Goal: Transaction & Acquisition: Subscribe to service/newsletter

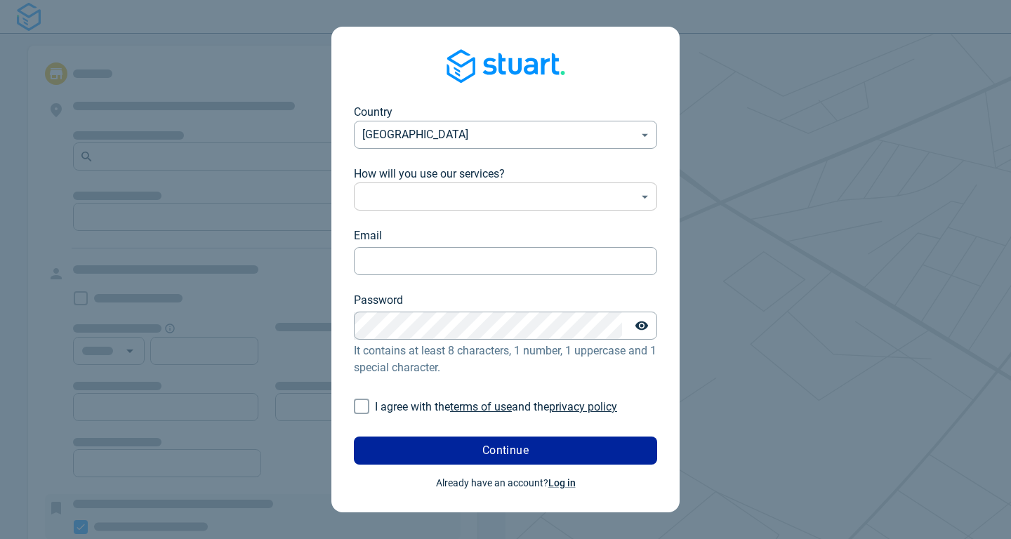
click at [551, 209] on body "Country United Kingdom GB ​ How will you use our services? ​ ​ Email Email Pass…" at bounding box center [505, 269] width 1011 height 539
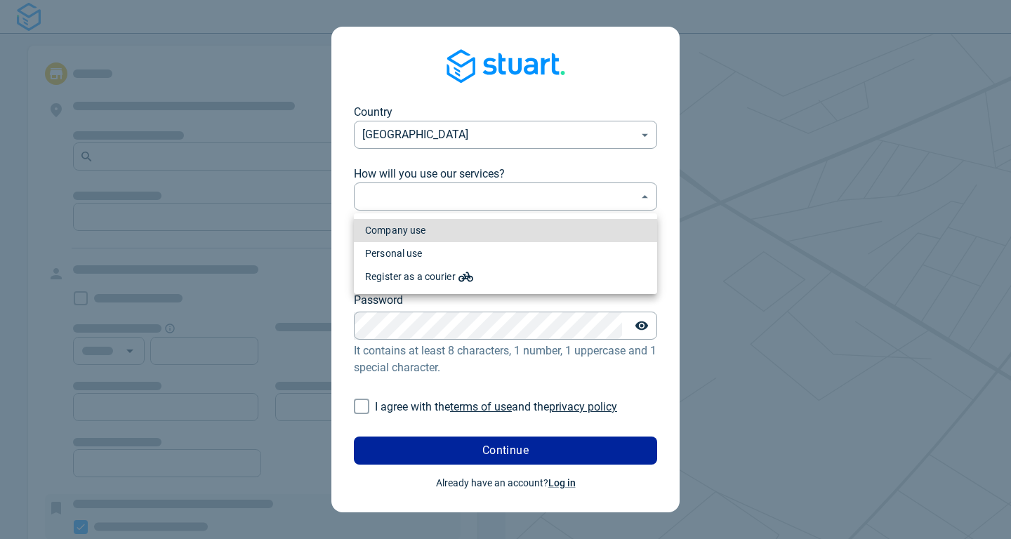
click at [496, 228] on li "Company use" at bounding box center [505, 230] width 303 height 23
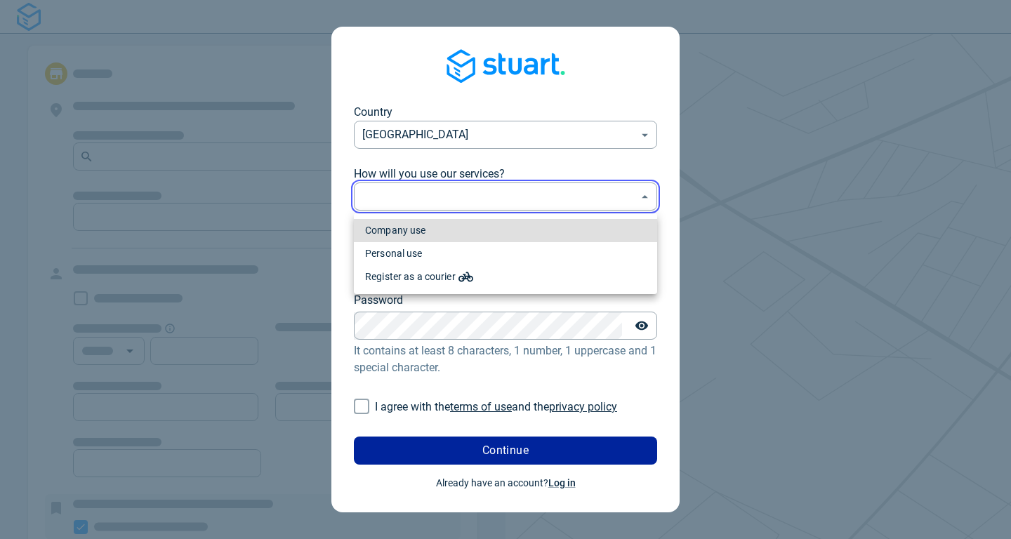
type input "professional"
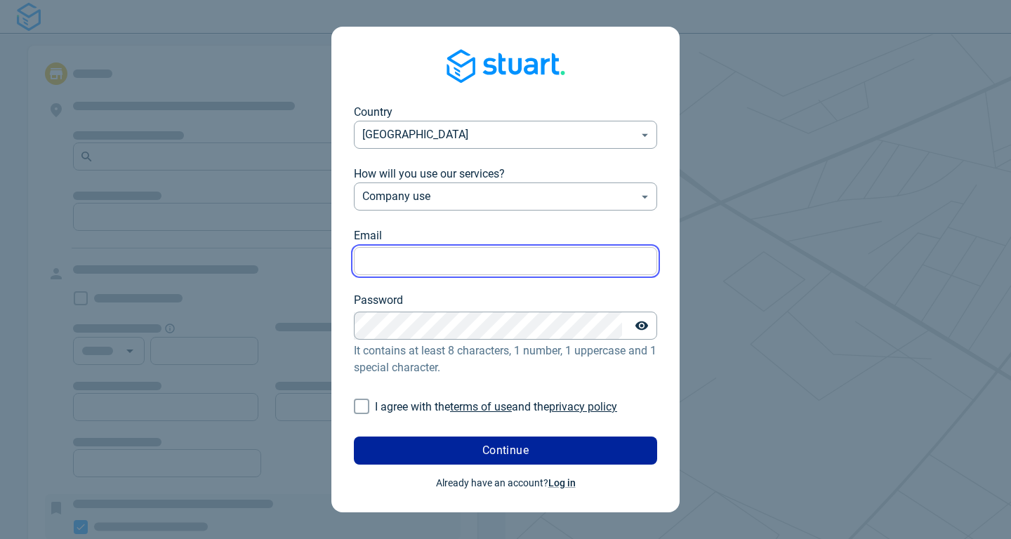
click at [446, 259] on input "Email" at bounding box center [505, 261] width 303 height 27
type input "[EMAIL_ADDRESS][DOMAIN_NAME]"
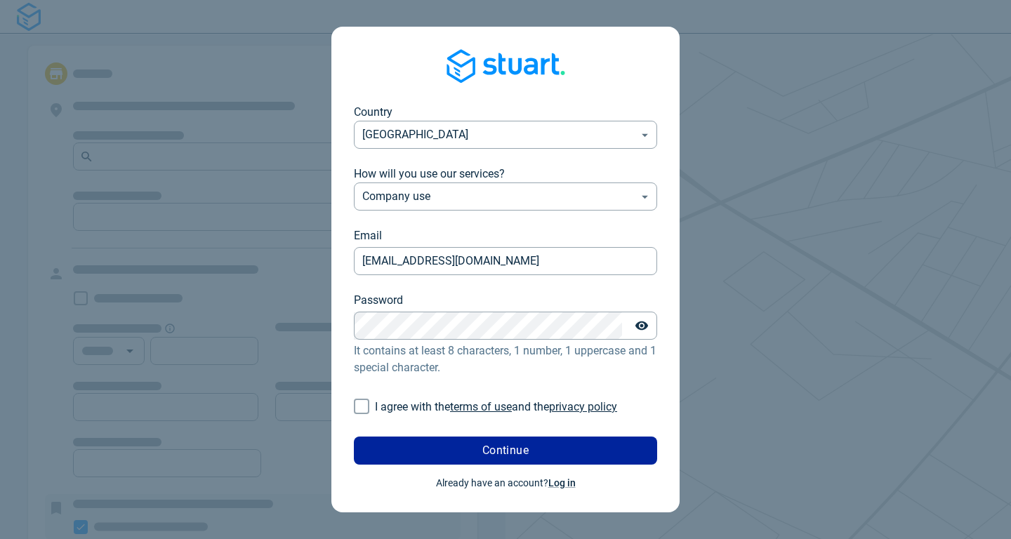
click at [369, 404] on input "I agree with the terms of use and the privacy policy" at bounding box center [361, 406] width 27 height 27
checkbox input "true"
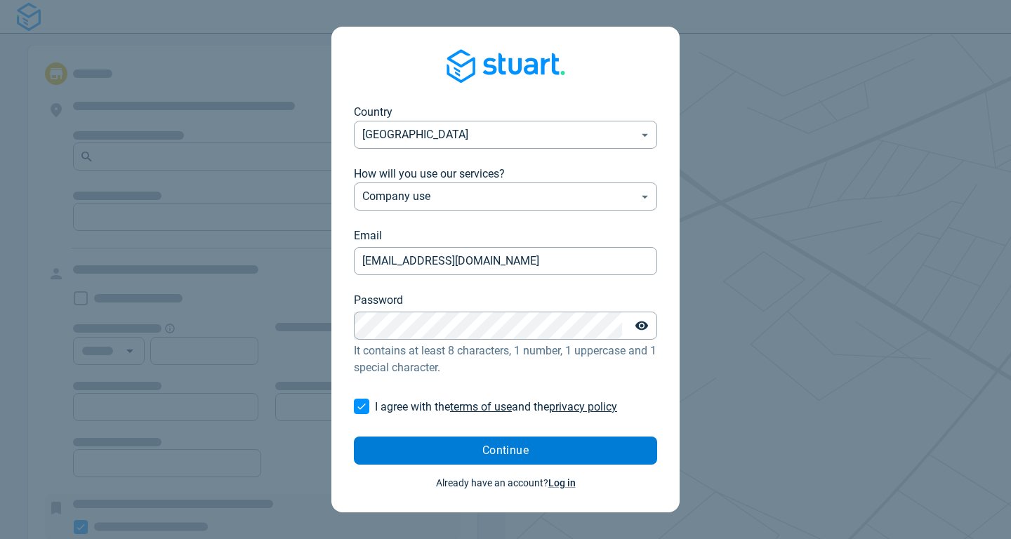
click at [464, 456] on button "Continue" at bounding box center [505, 451] width 303 height 28
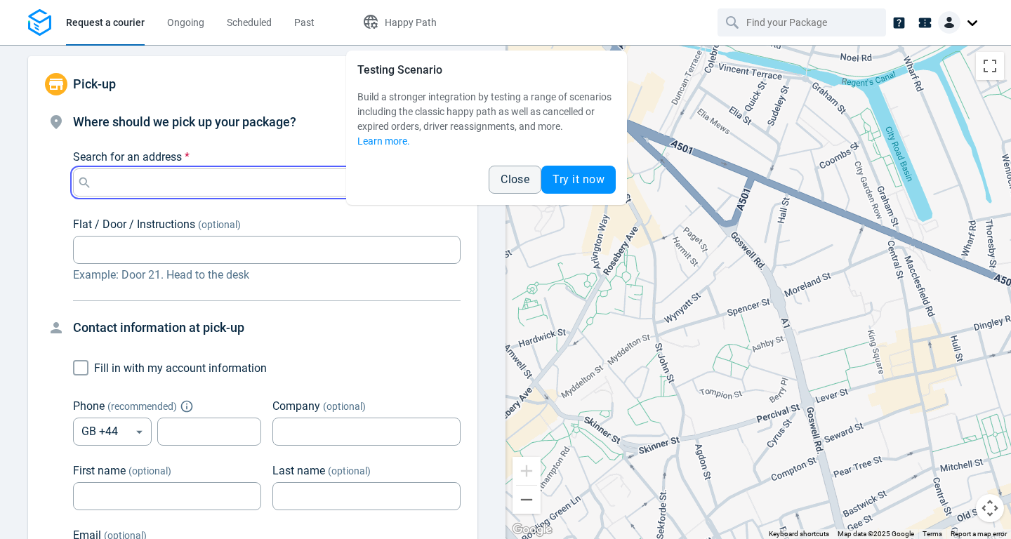
click at [222, 177] on input "Search for an address *" at bounding box center [264, 183] width 338 height 20
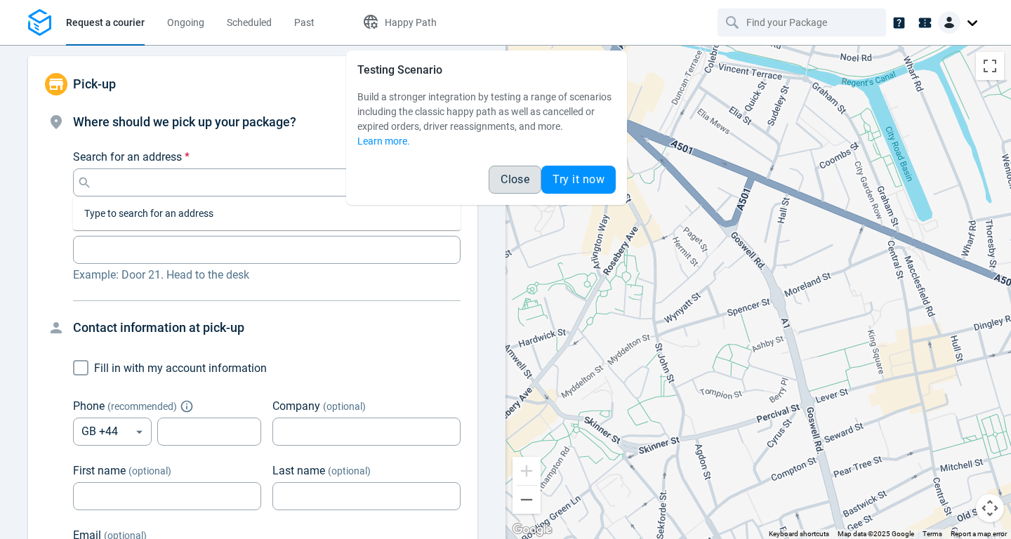
click at [525, 185] on button "Close" at bounding box center [515, 180] width 53 height 28
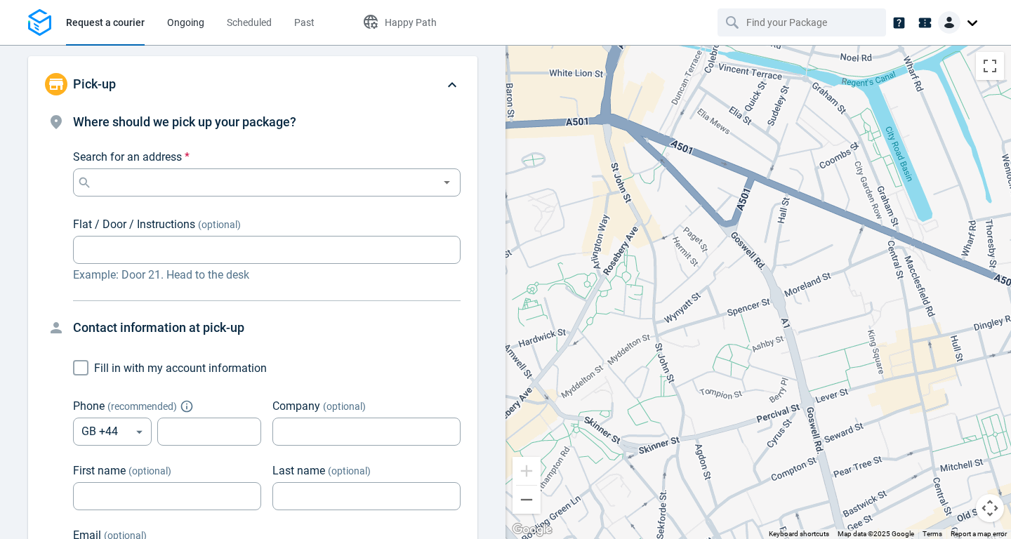
click at [193, 23] on span "Ongoing" at bounding box center [185, 22] width 37 height 11
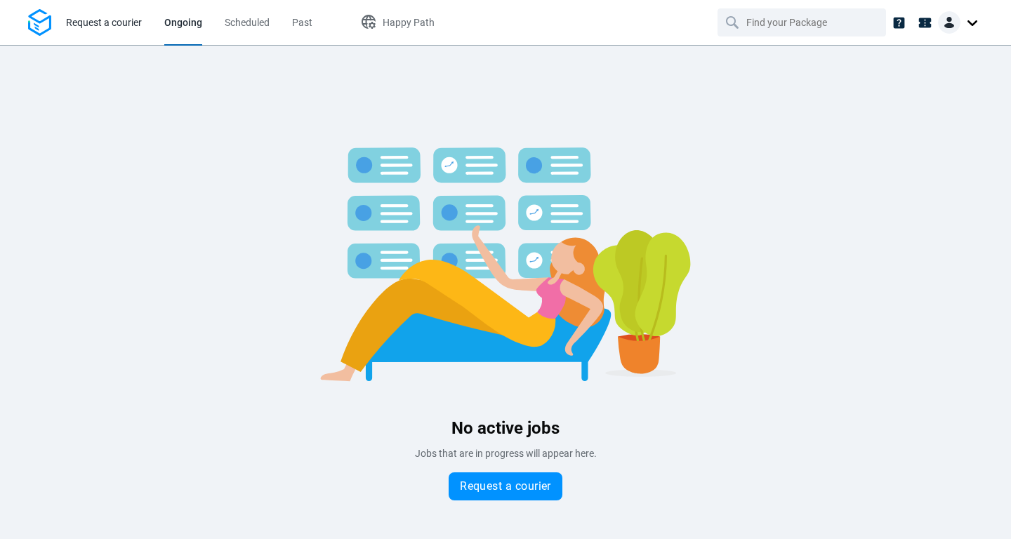
click at [125, 18] on span "Request a courier" at bounding box center [104, 22] width 76 height 11
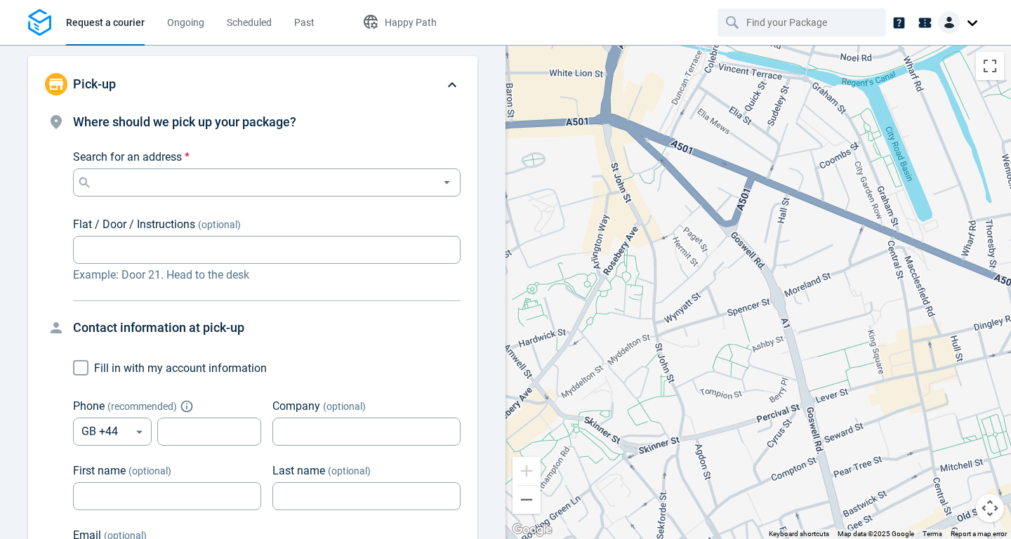
click at [502, 25] on nav "Request a courier Ongoing Scheduled Past Happy Path" at bounding box center [505, 22] width 1011 height 45
click at [41, 18] on img at bounding box center [39, 22] width 23 height 27
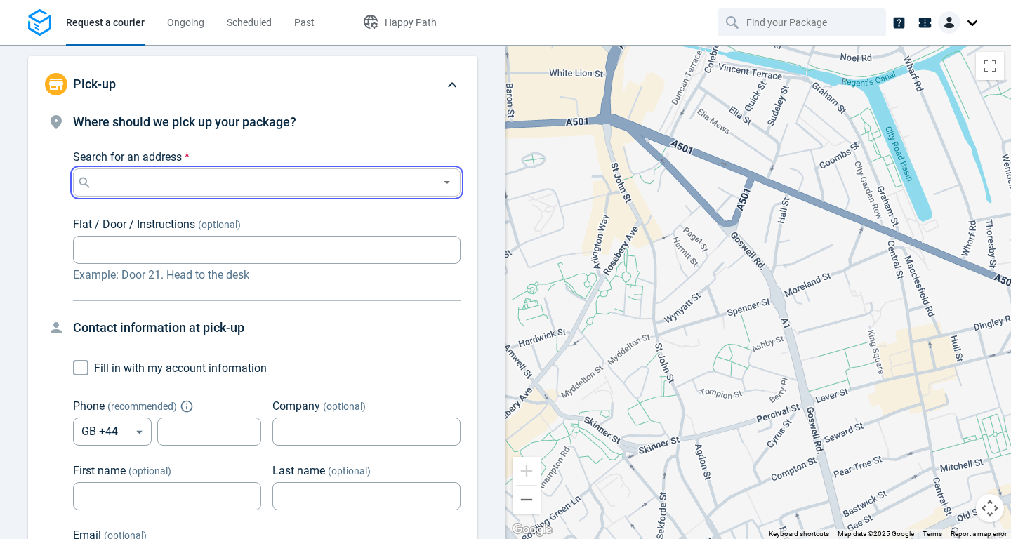
click at [136, 185] on input "Search for an address *" at bounding box center [264, 183] width 338 height 20
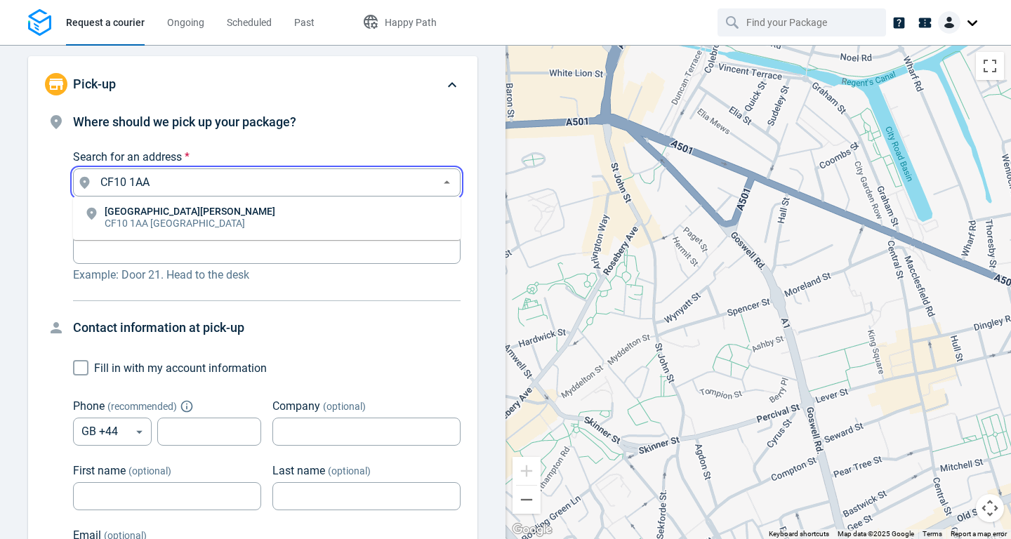
click at [133, 202] on li "[STREET_ADDRESS][PERSON_NAME]" at bounding box center [267, 218] width 388 height 32
type input "[STREET_ADDRESS][PERSON_NAME]"
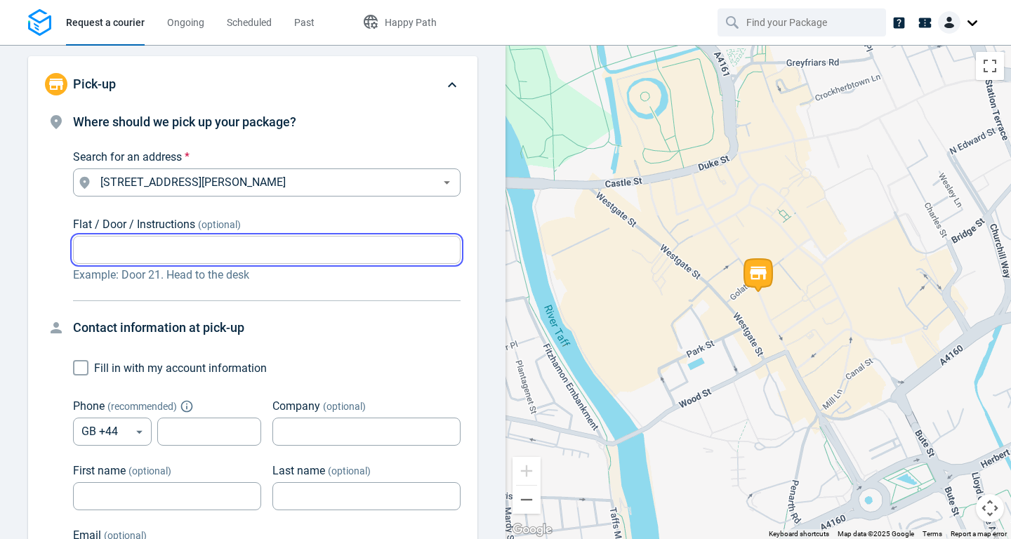
click at [223, 262] on input "Flat / Door / Instructions (optional)" at bounding box center [267, 250] width 388 height 27
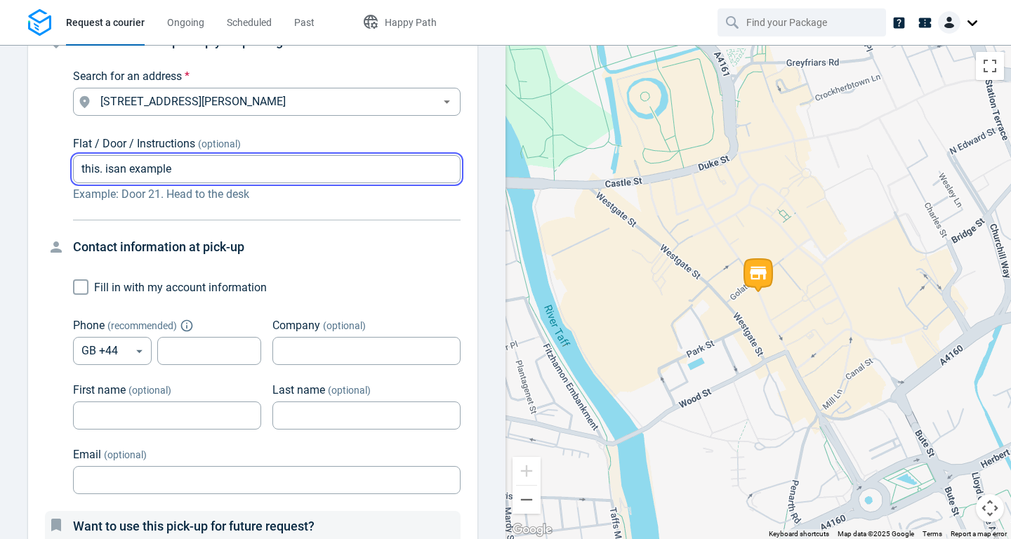
scroll to position [86, 0]
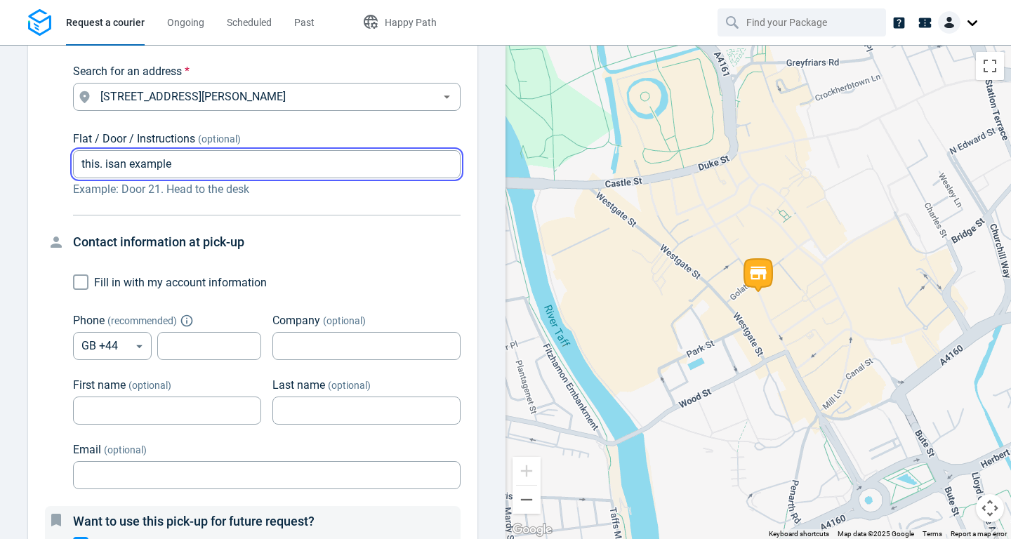
type input "this. isan example"
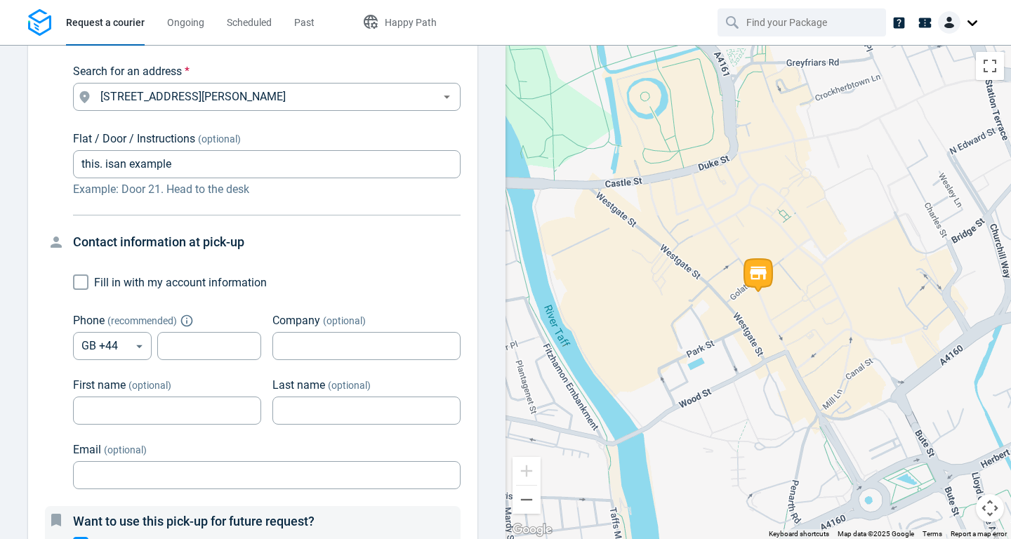
click at [84, 281] on input "Fill in with my account information" at bounding box center [80, 282] width 27 height 27
checkbox input "true"
type input "[EMAIL_ADDRESS][DOMAIN_NAME]"
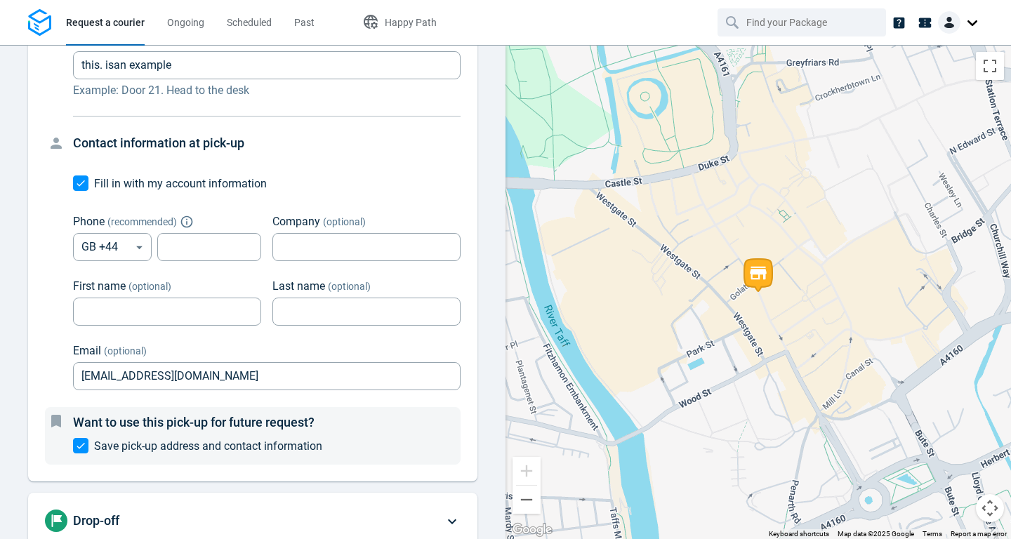
scroll to position [192, 0]
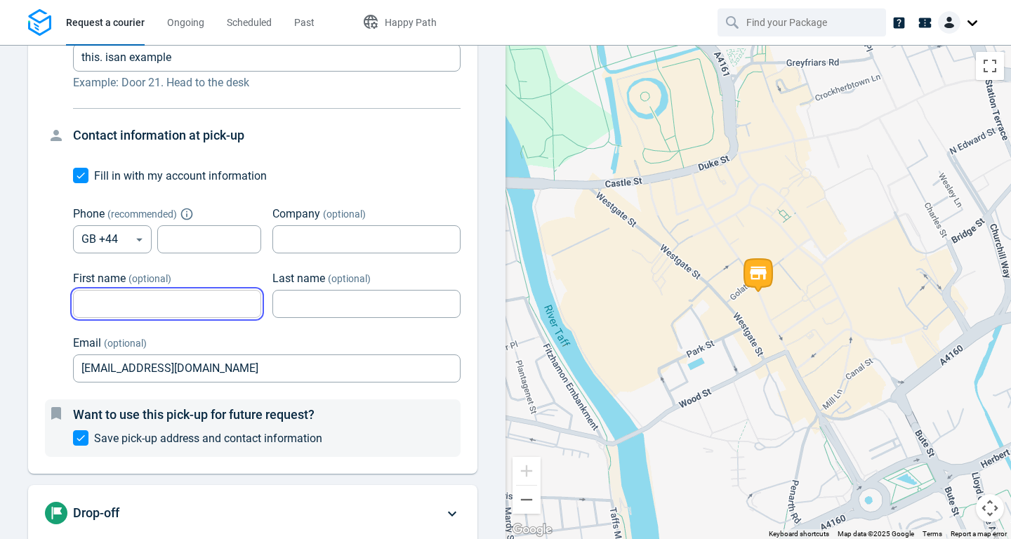
click at [132, 297] on input "First name (optional)" at bounding box center [167, 304] width 188 height 27
type input "Iain"
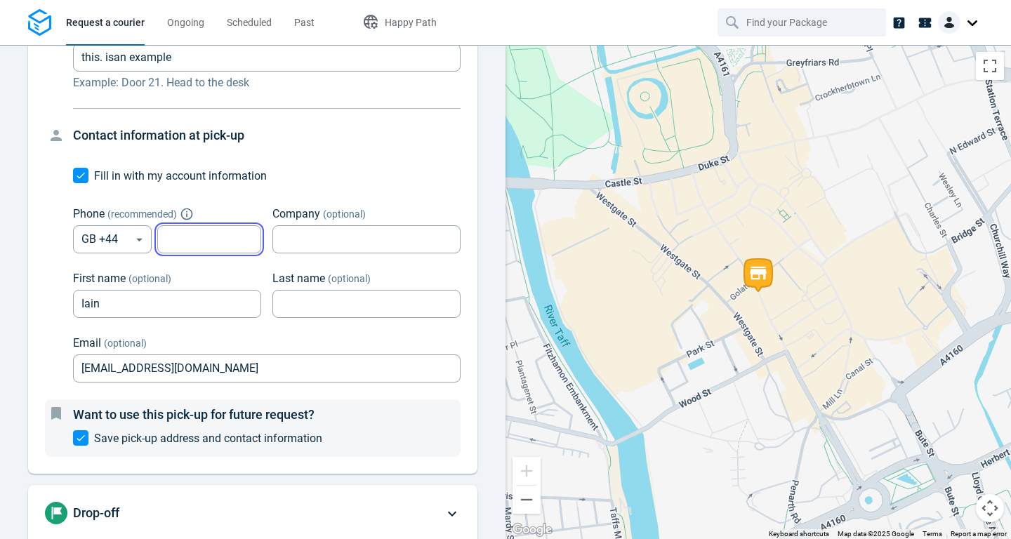
type input "07983996759"
type input "Play"
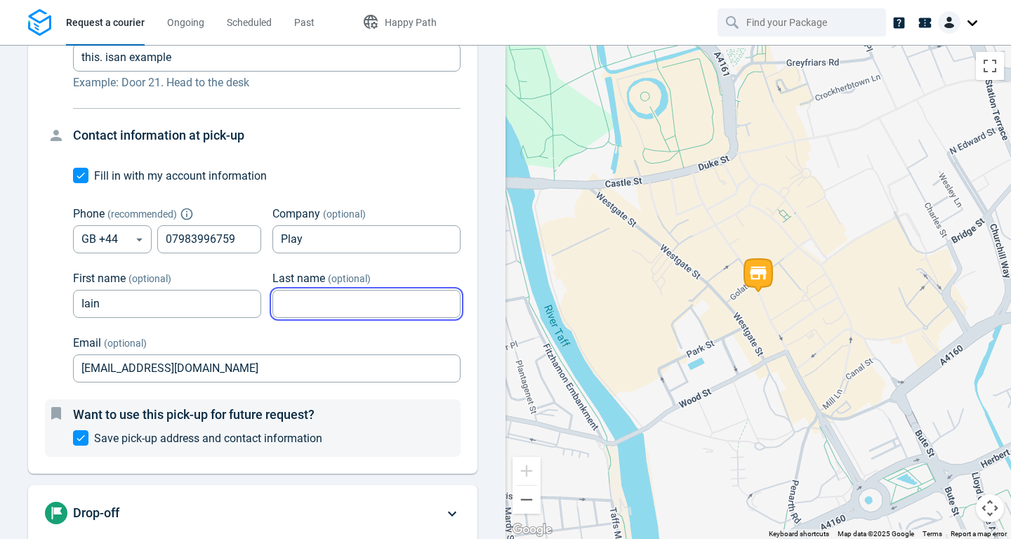
type input "Brown"
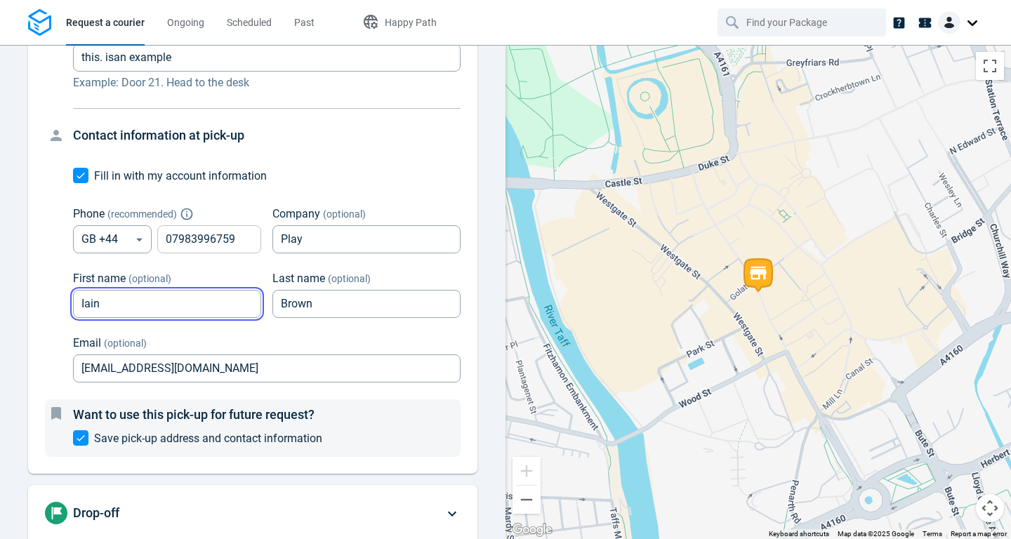
checkbox input "false"
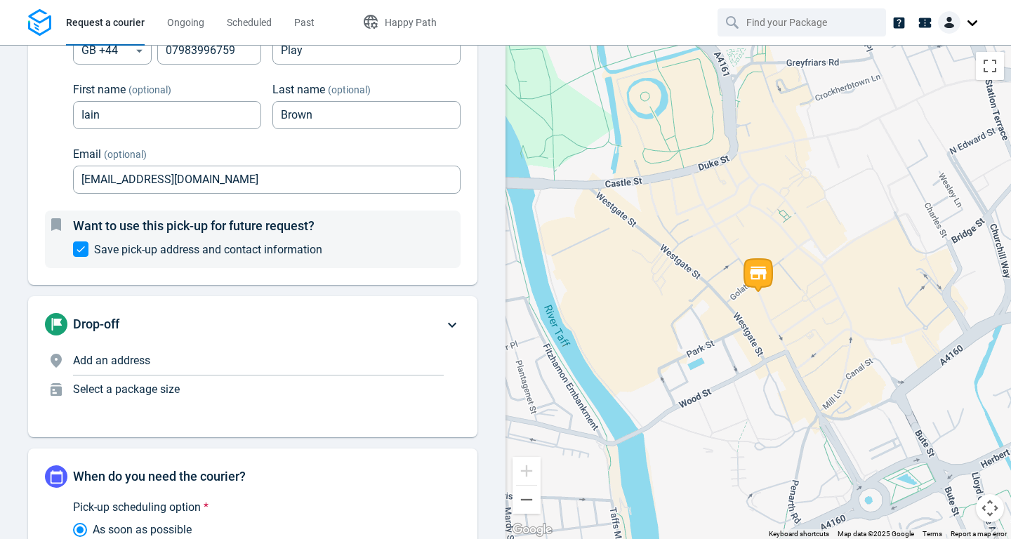
click at [197, 371] on div "Add an address" at bounding box center [258, 364] width 371 height 23
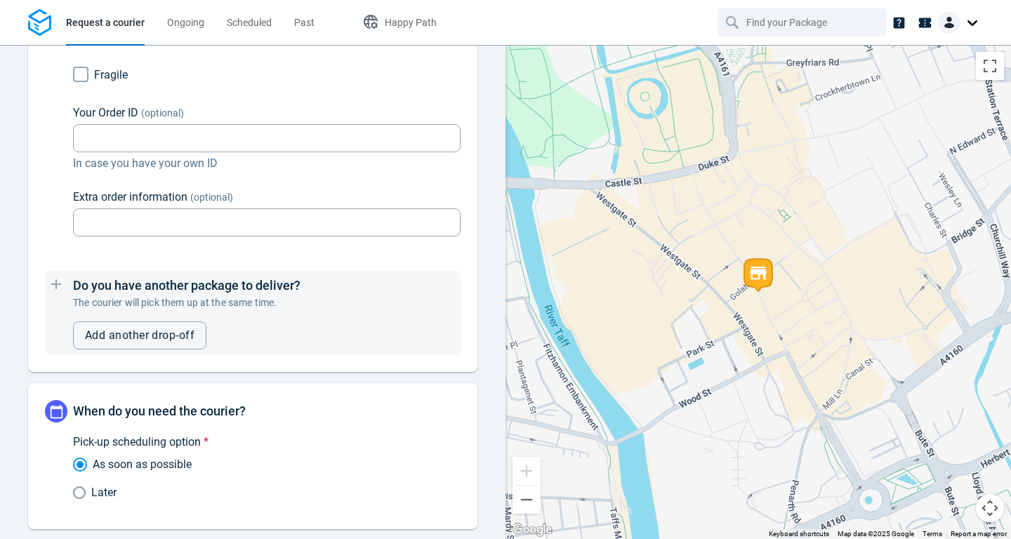
scroll to position [994, 0]
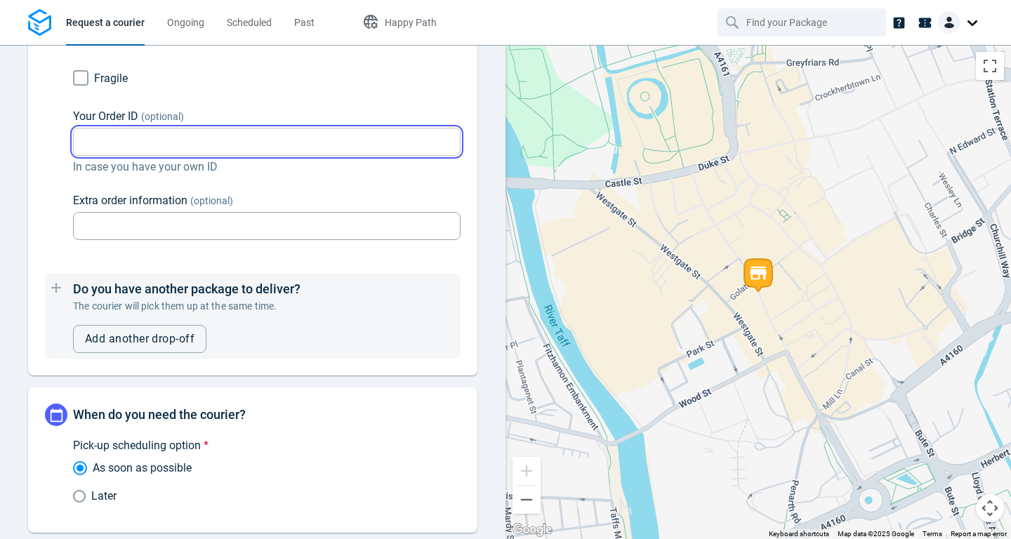
click at [184, 142] on input "Your Order ID (optional)" at bounding box center [267, 142] width 388 height 27
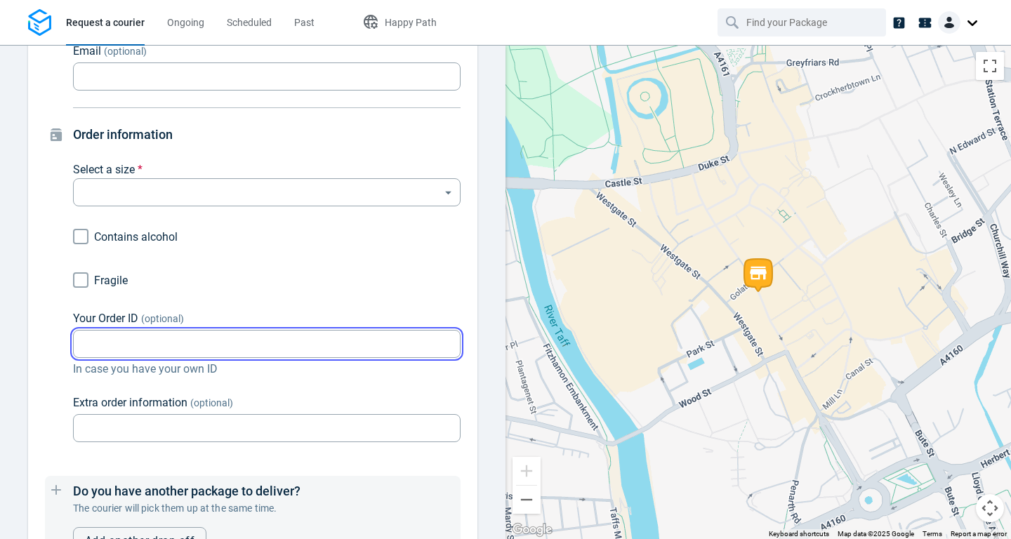
scroll to position [791, 0]
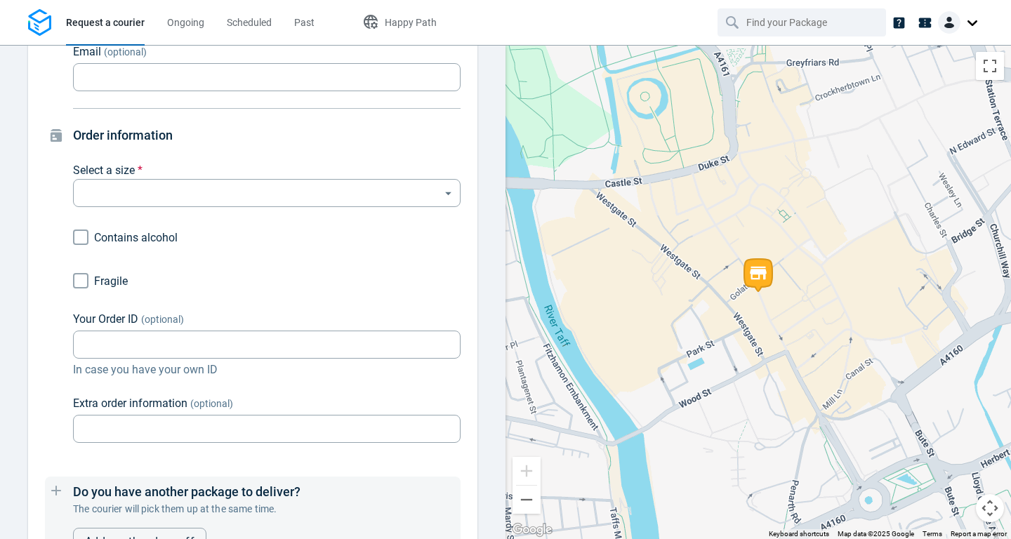
click at [968, 29] on div at bounding box center [960, 22] width 45 height 22
click at [923, 114] on span "Credit" at bounding box center [919, 112] width 26 height 15
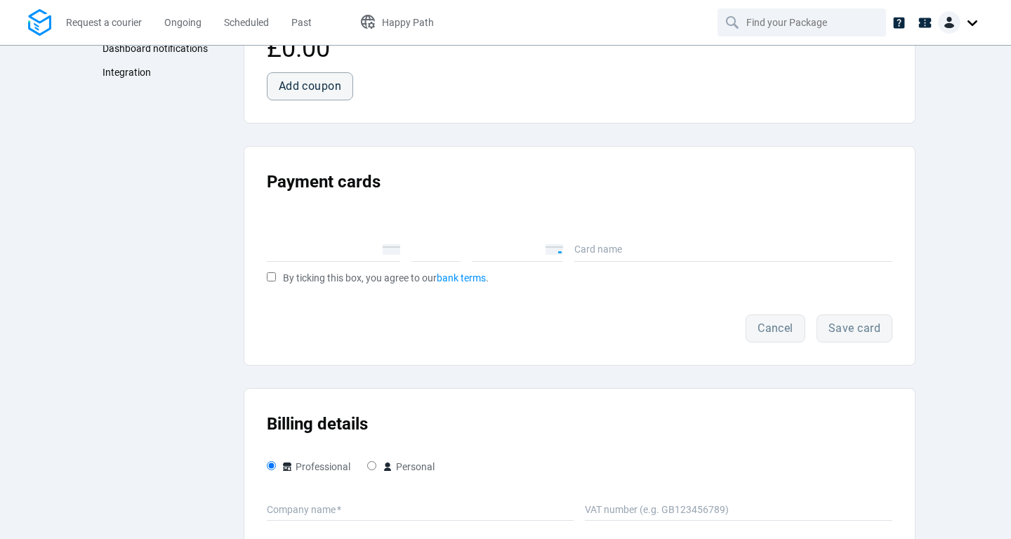
scroll to position [103, 0]
click at [423, 258] on div "MM/YY" at bounding box center [436, 245] width 49 height 34
click at [197, 94] on div "Account details Billing Address book Dashboard notifications Integration" at bounding box center [164, 357] width 137 height 786
